Goal: Task Accomplishment & Management: Manage account settings

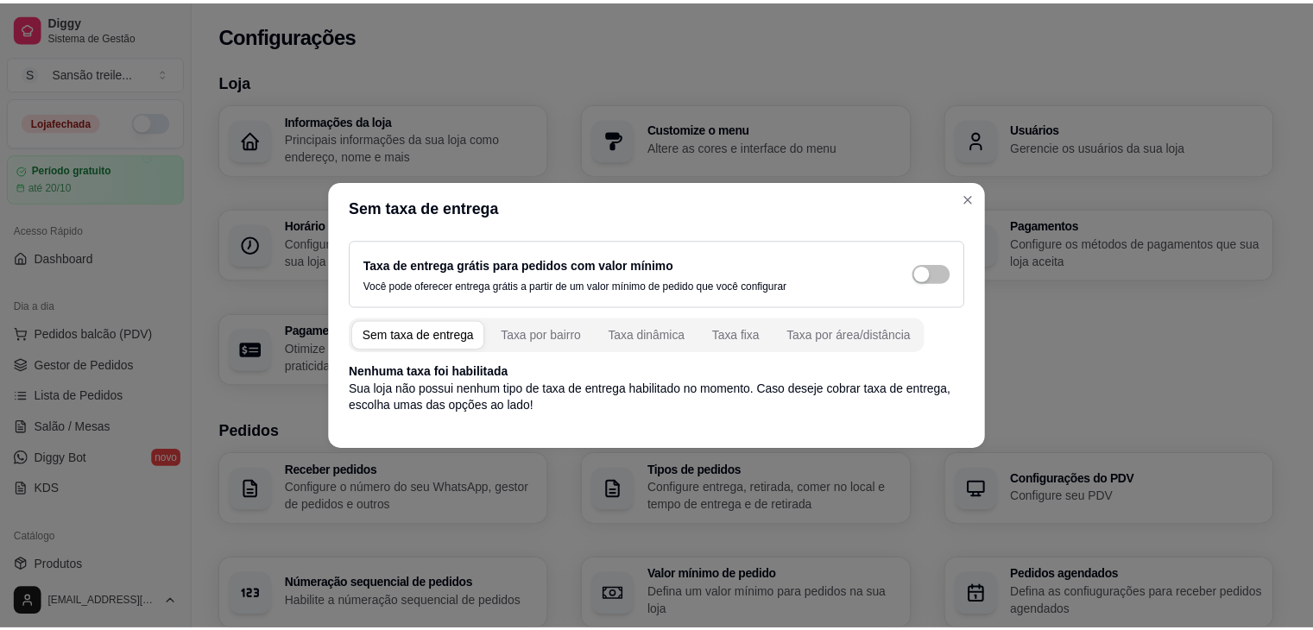
scroll to position [369, 0]
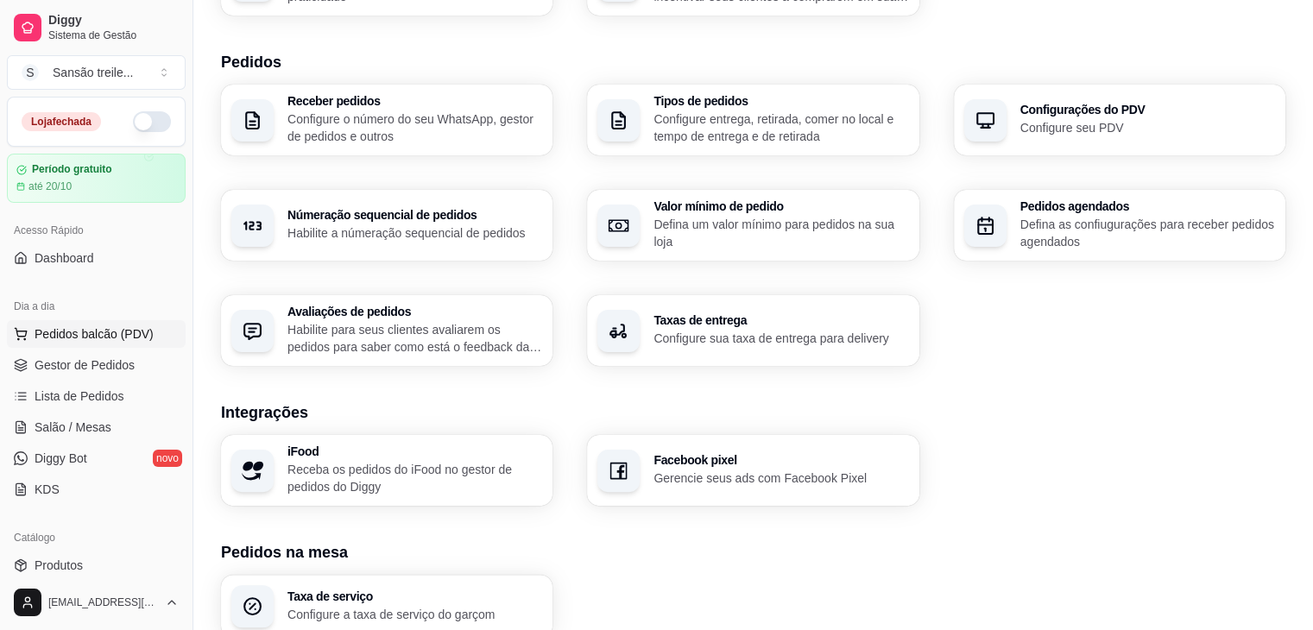
click at [100, 329] on span "Pedidos balcão (PDV)" at bounding box center [94, 333] width 119 height 17
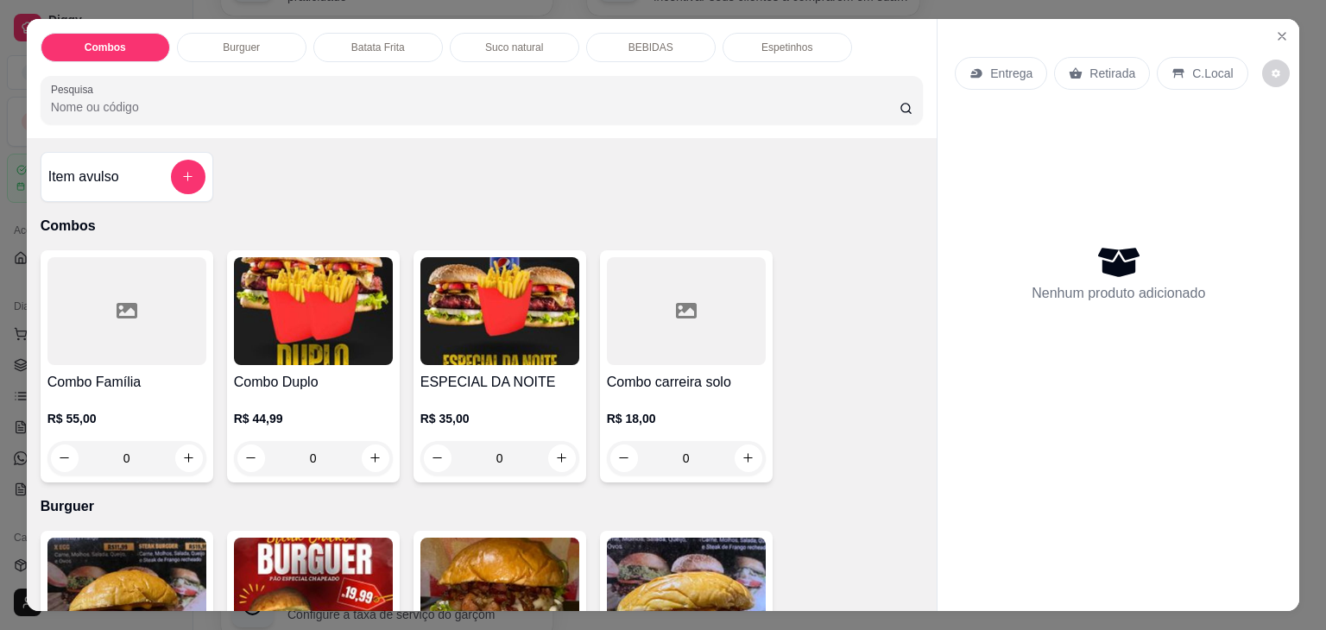
click at [16, 324] on div "Combos Burguer Batata Frita Suco natural BEBIDAS Espetinhos Pesquisa Item avuls…" at bounding box center [663, 315] width 1326 height 630
click at [1282, 29] on icon "Close" at bounding box center [1282, 36] width 14 height 14
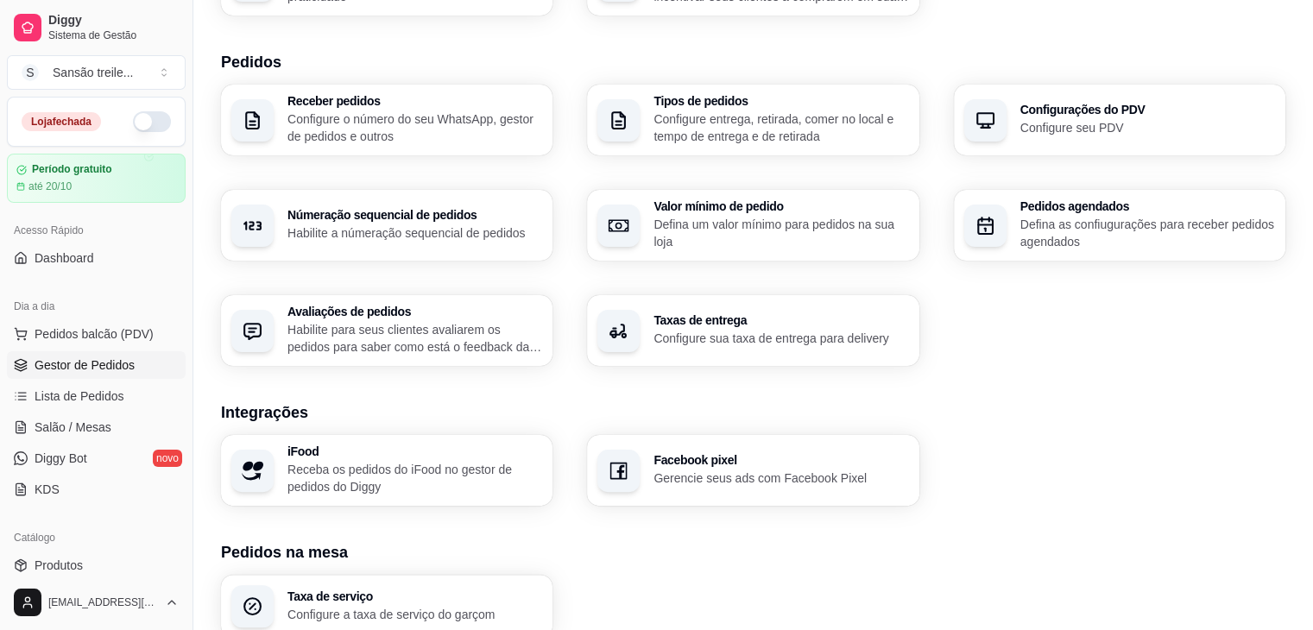
click at [148, 371] on link "Gestor de Pedidos" at bounding box center [96, 365] width 179 height 28
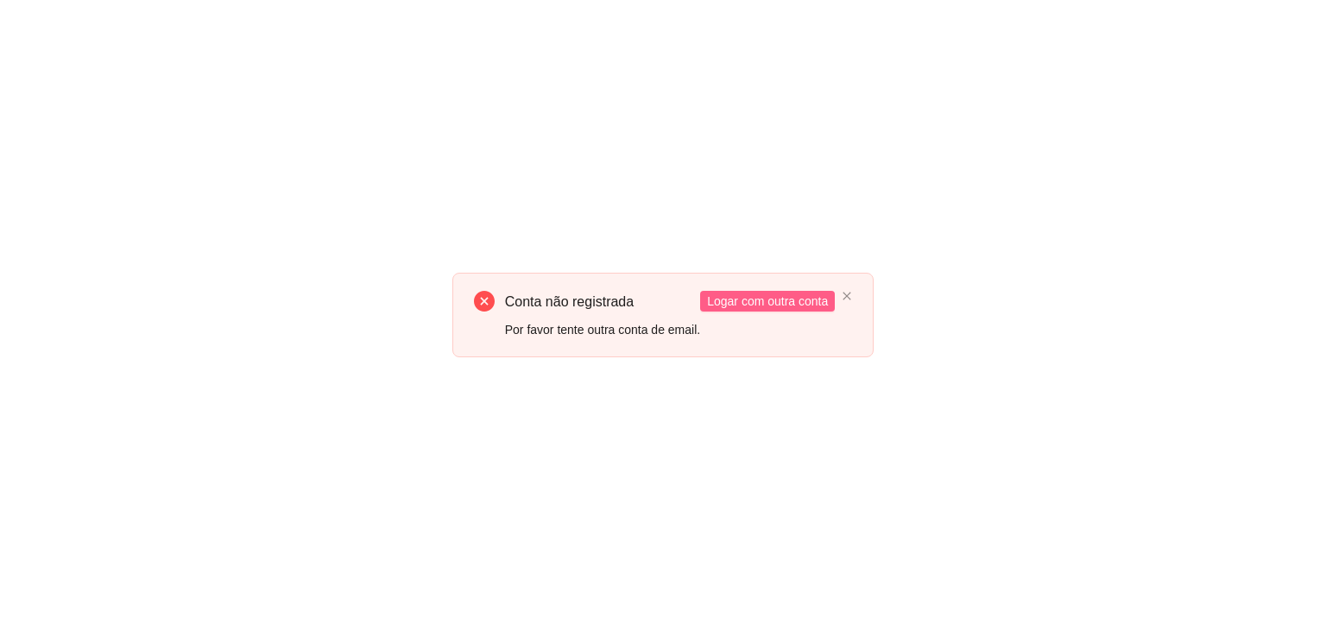
click at [737, 297] on span "Logar com outra conta" at bounding box center [767, 301] width 121 height 19
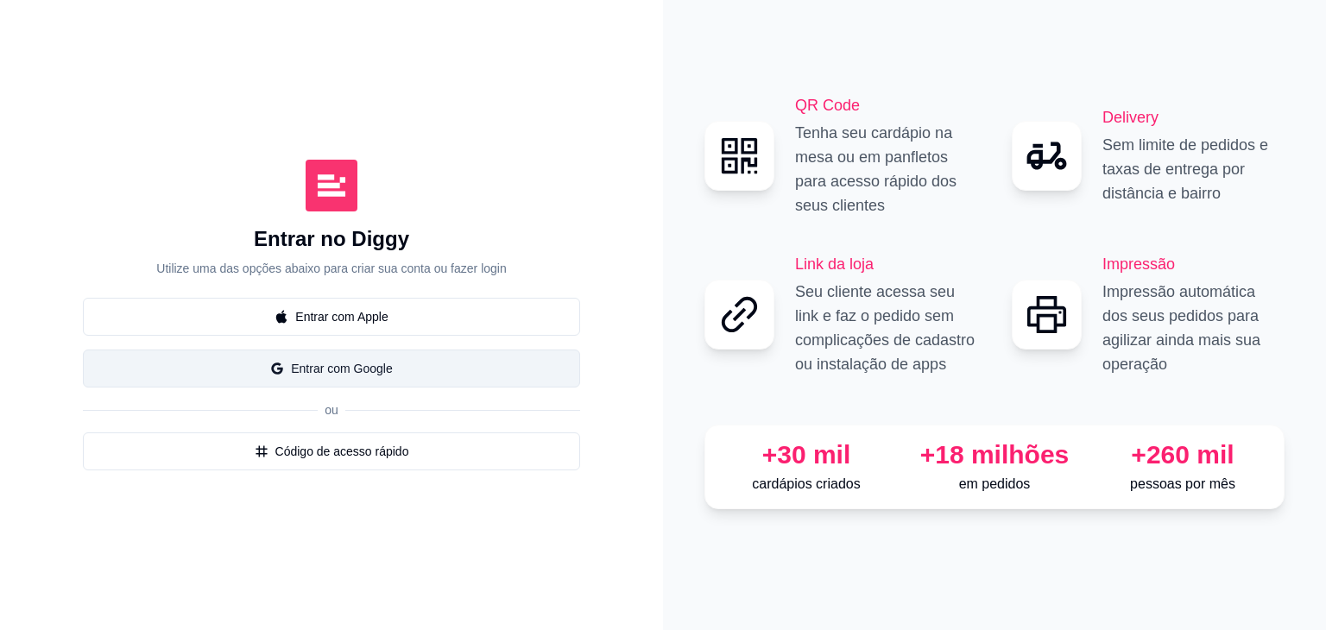
click at [348, 374] on button "Entrar com Google" at bounding box center [331, 369] width 497 height 38
